Goal: Information Seeking & Learning: Learn about a topic

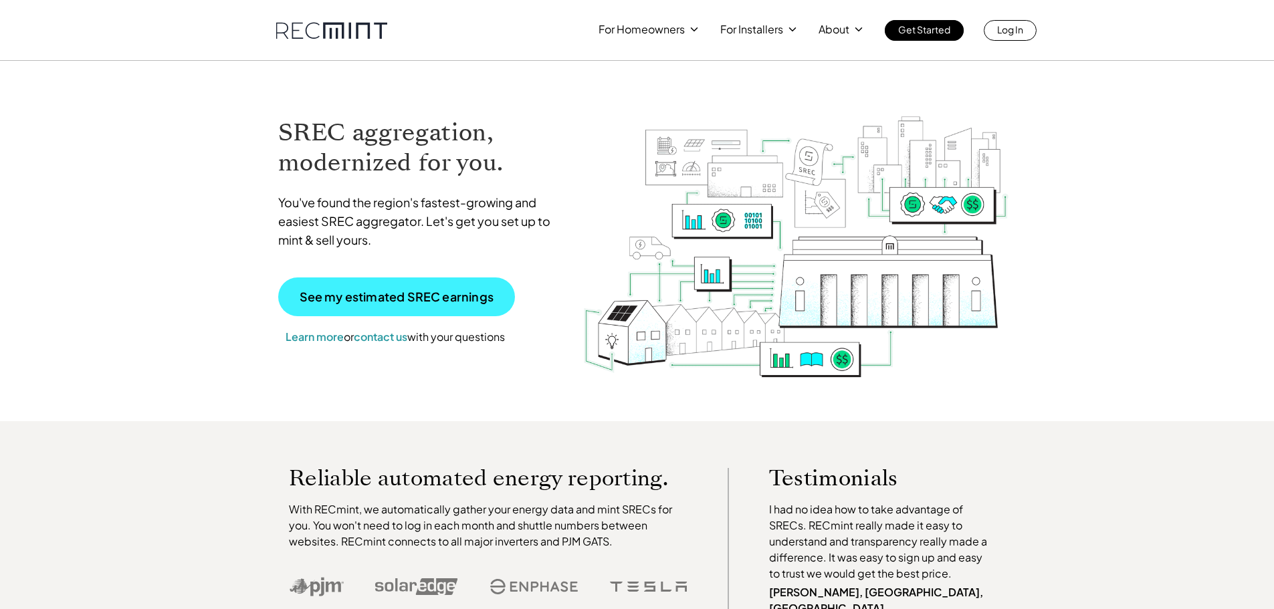
click at [446, 300] on p "See my estimated SREC earnings" at bounding box center [397, 297] width 194 height 12
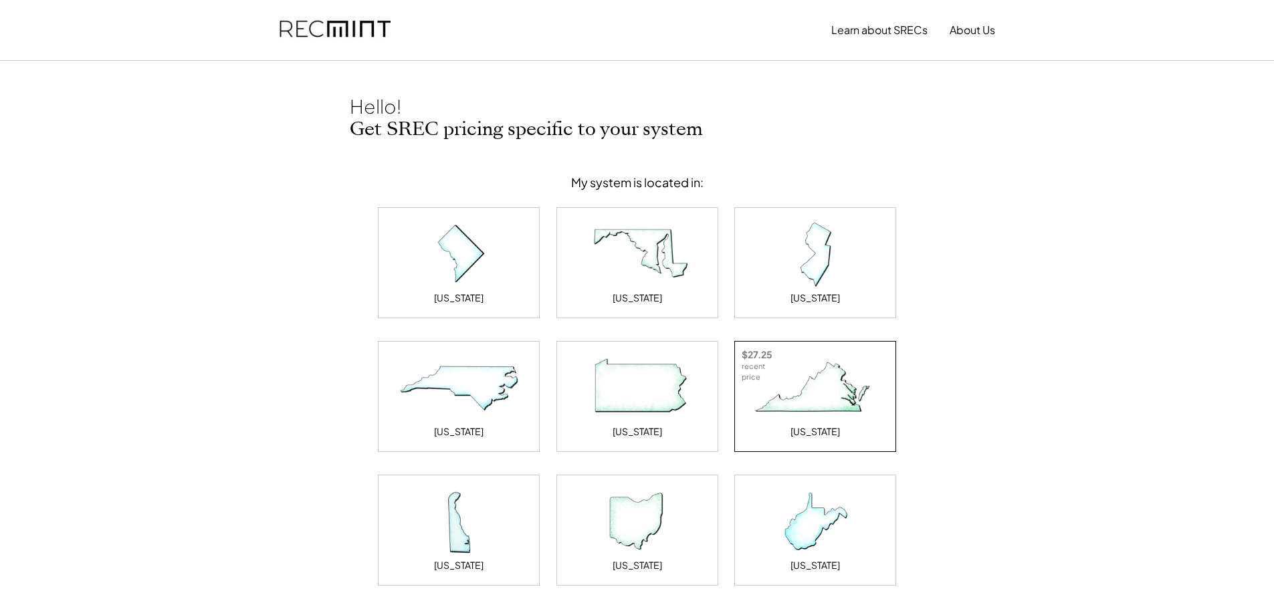
click at [816, 391] on img at bounding box center [815, 388] width 134 height 67
